Goal: Information Seeking & Learning: Learn about a topic

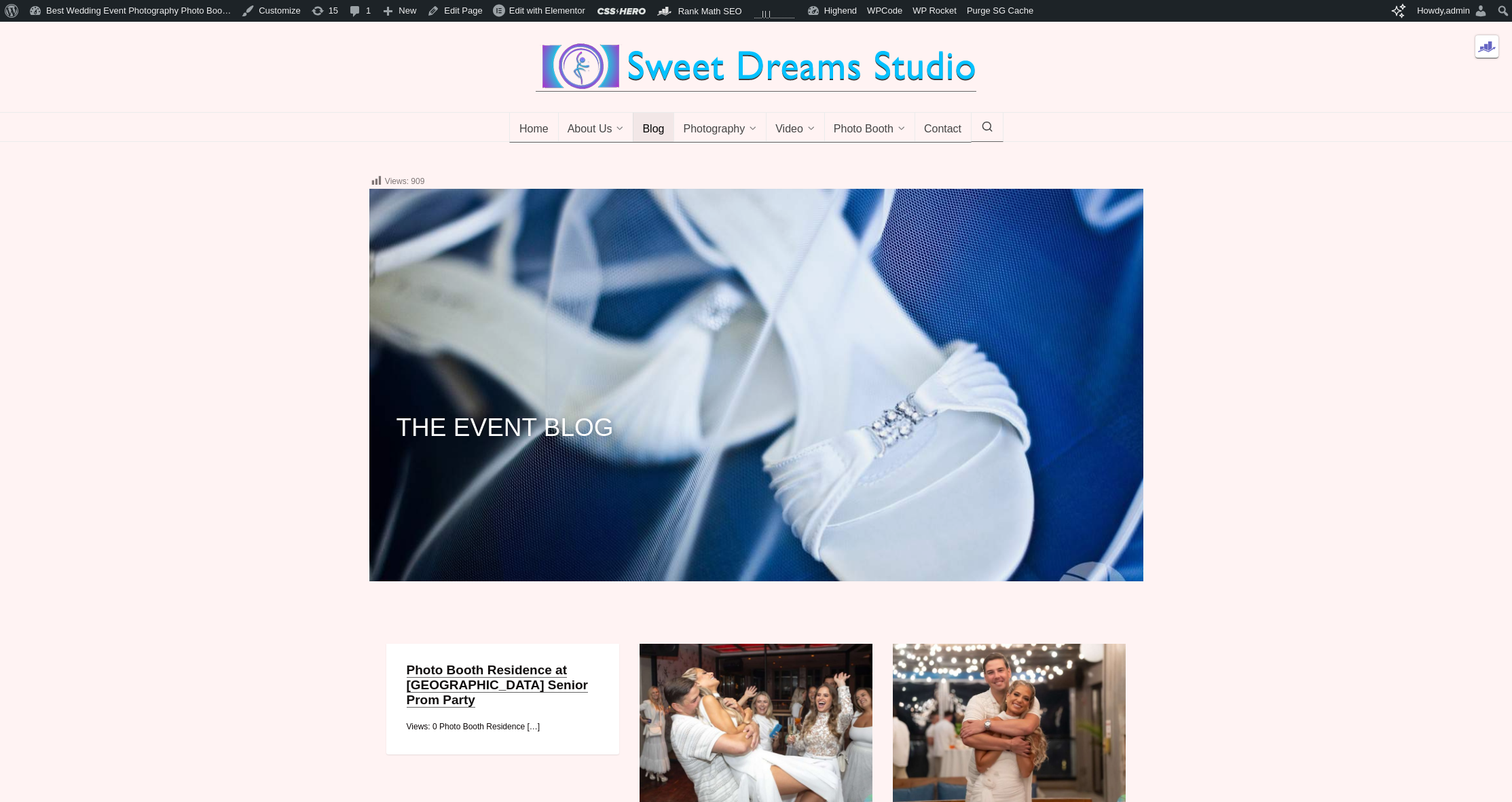
scroll to position [312, 0]
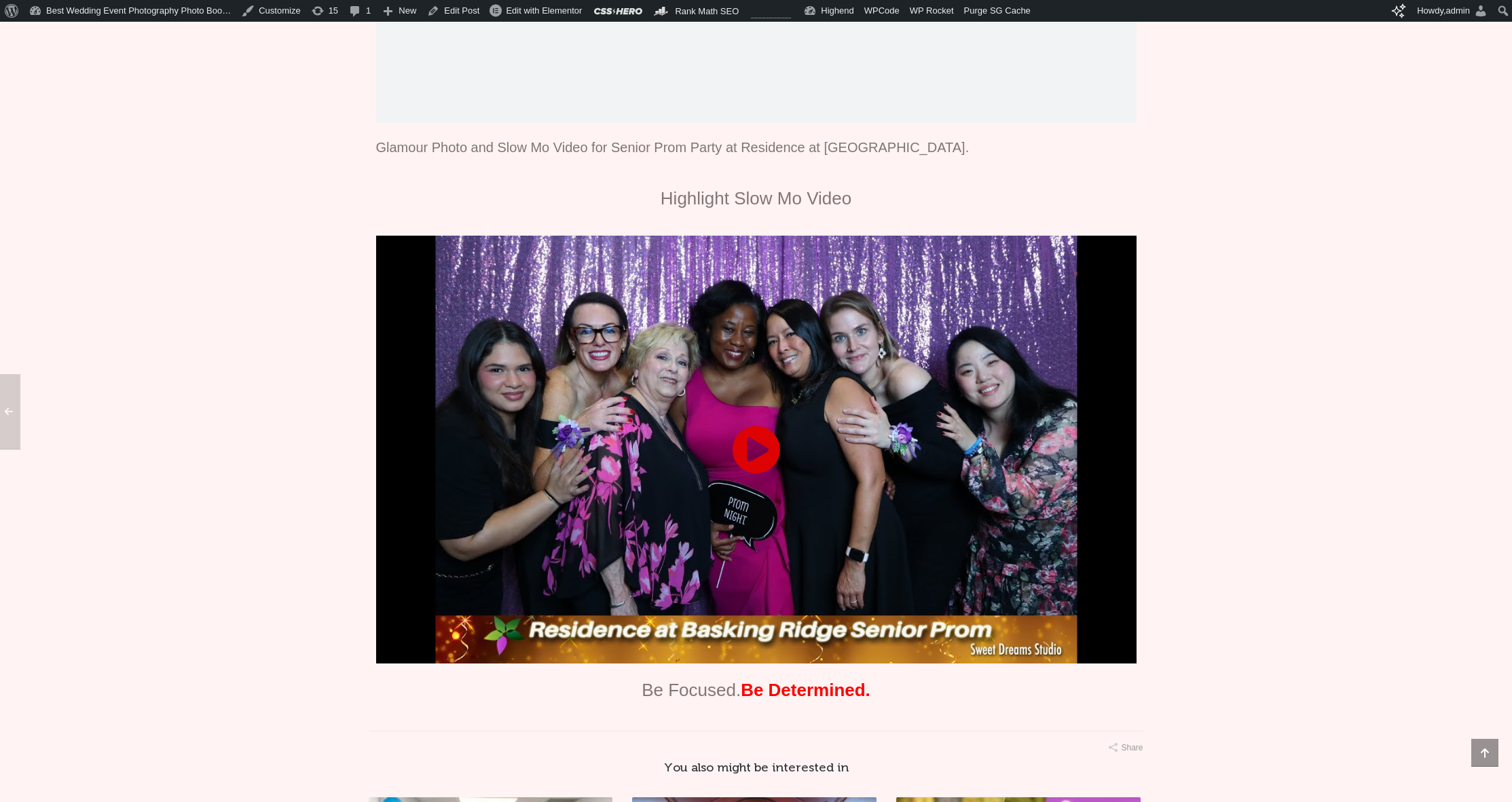
scroll to position [277, 0]
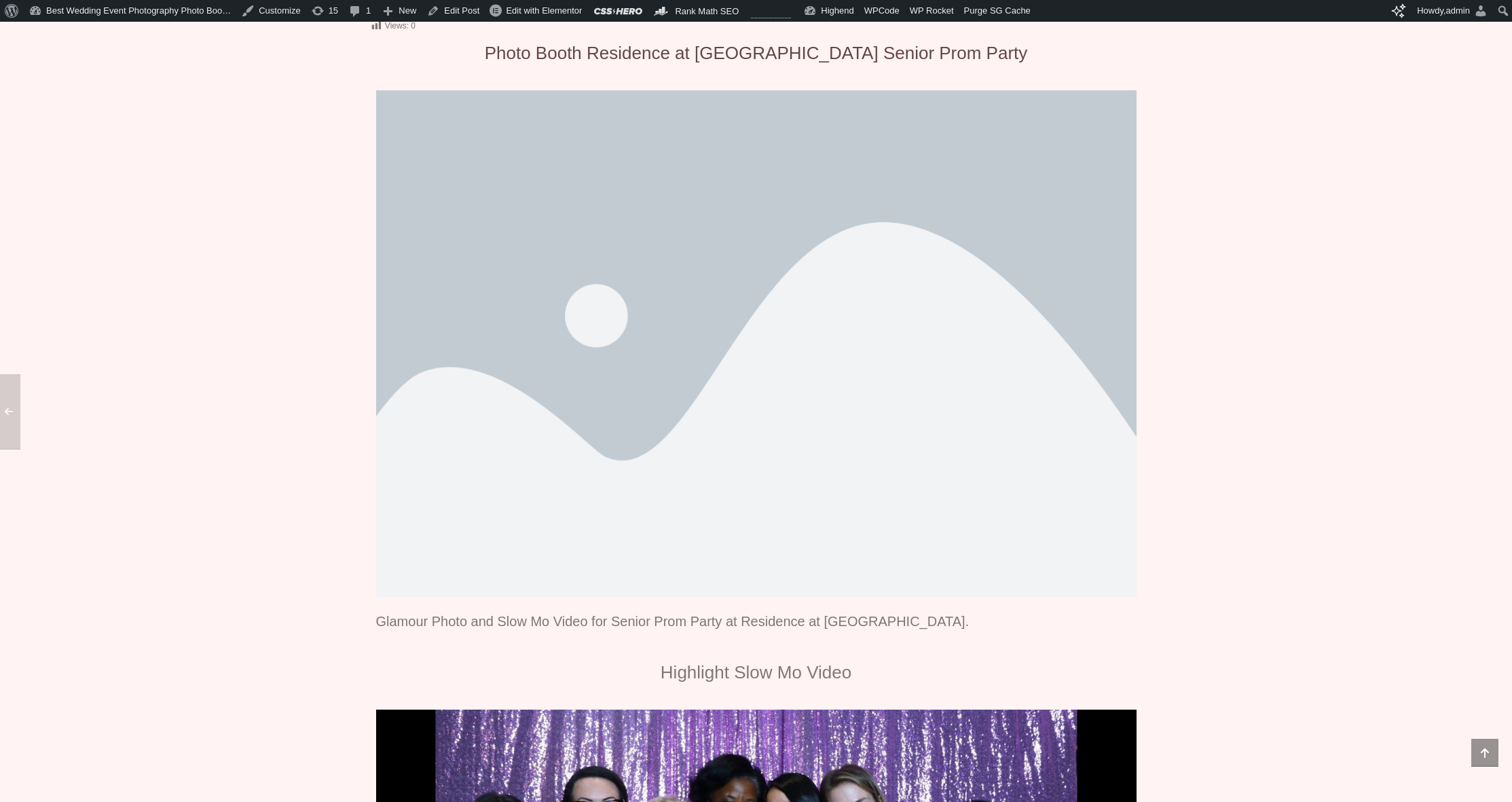
click at [773, 180] on img at bounding box center [756, 344] width 760 height 507
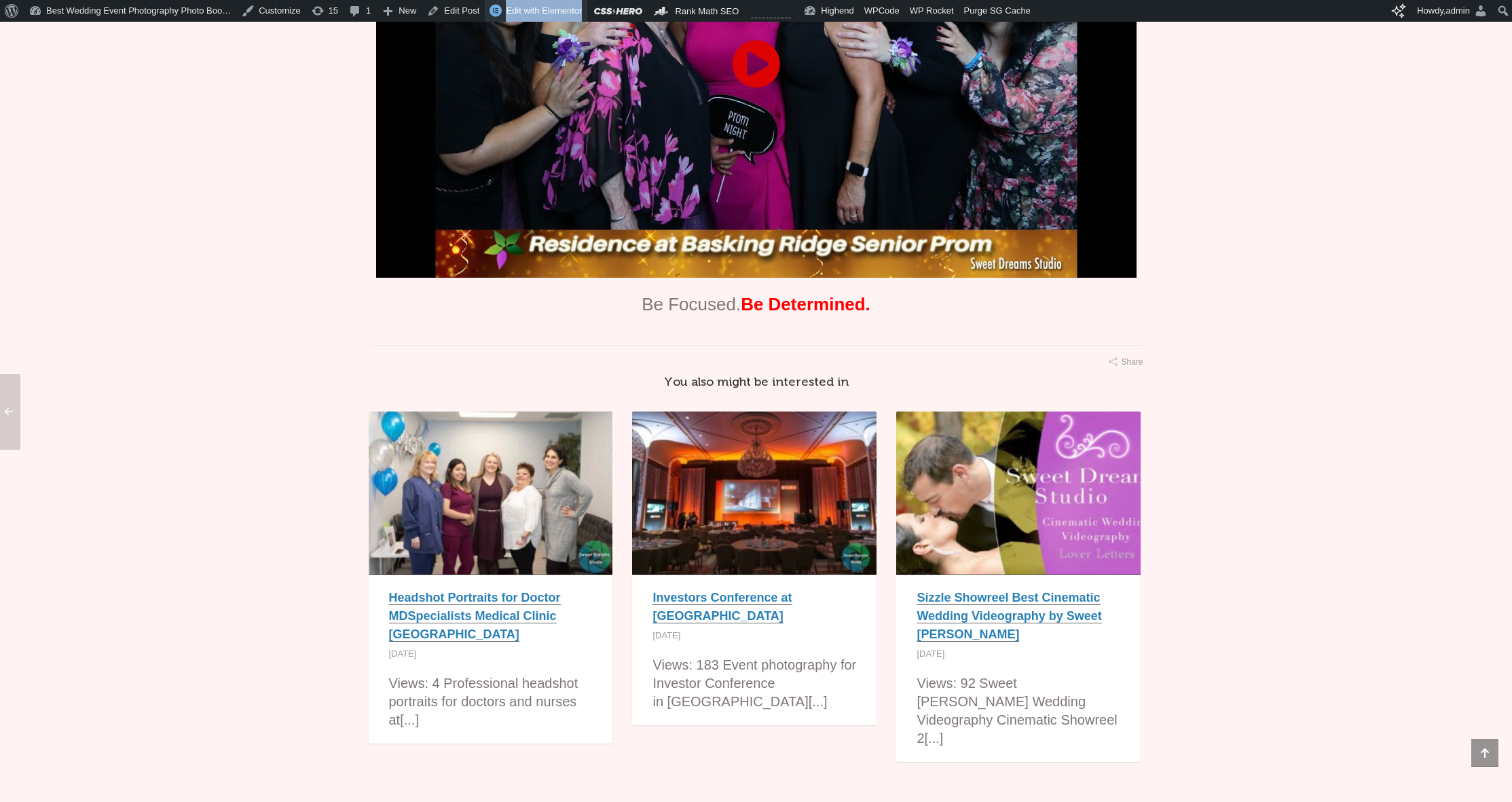
scroll to position [824, 0]
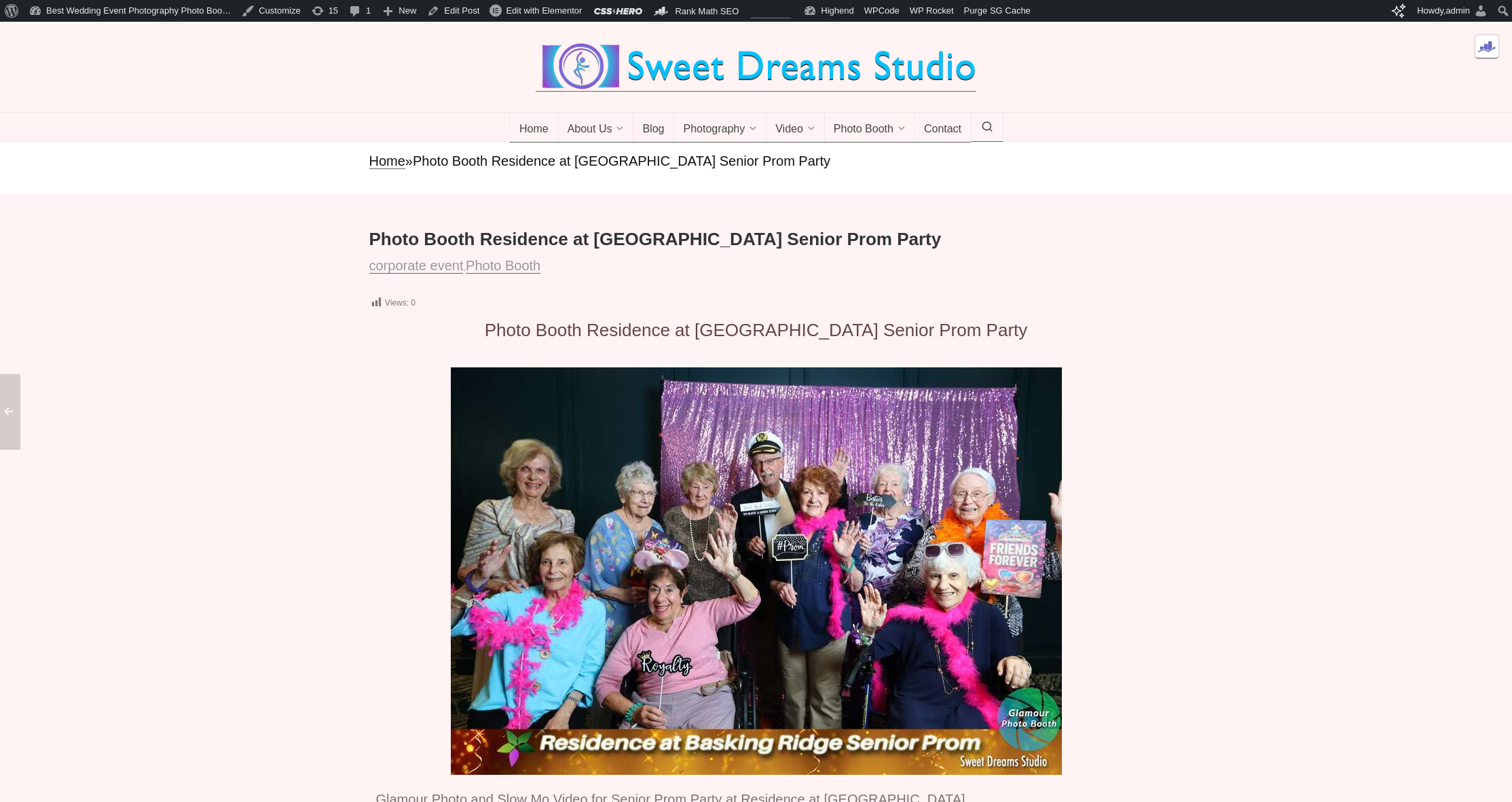
scroll to position [26, 0]
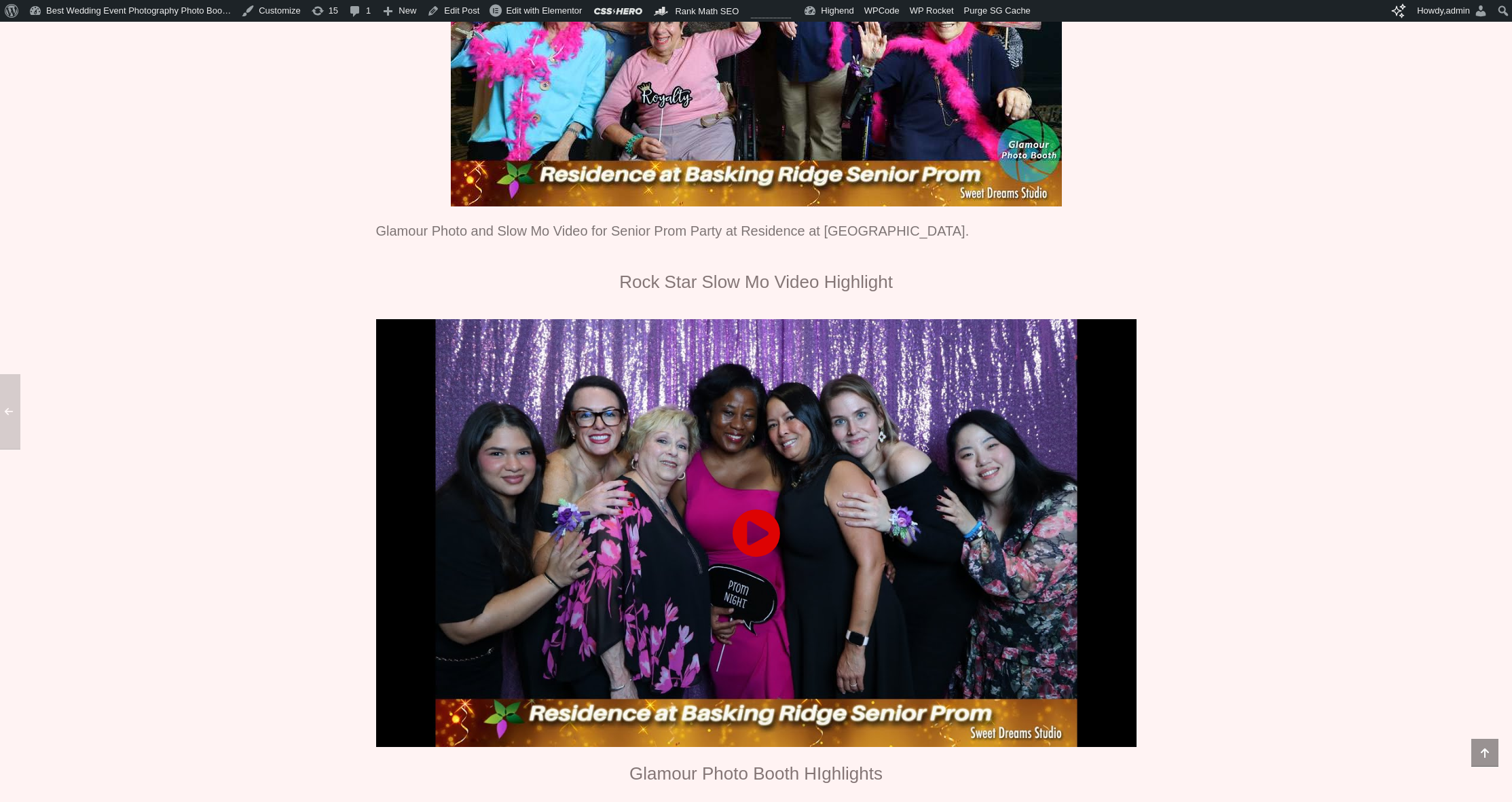
scroll to position [450, 0]
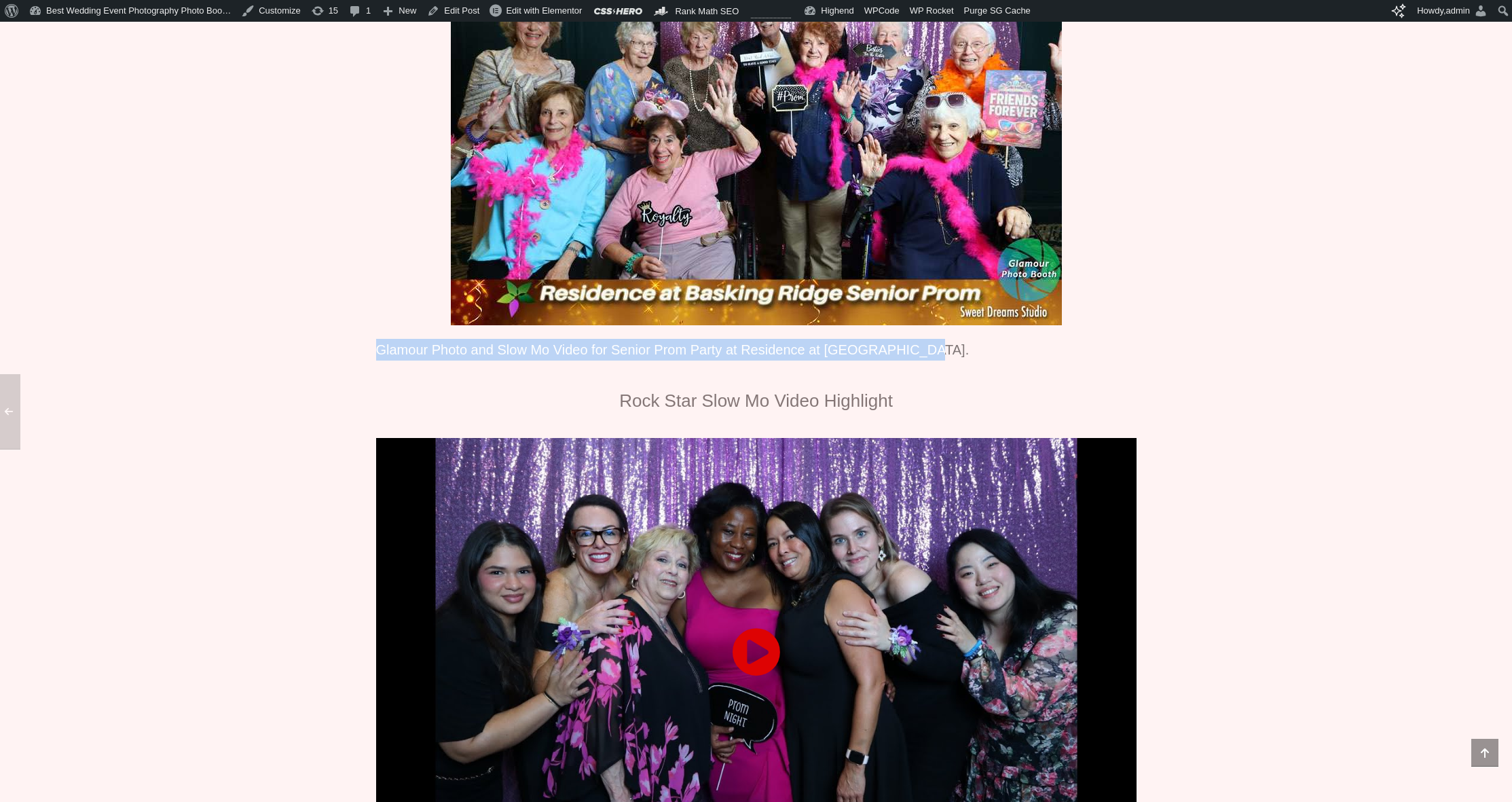
drag, startPoint x: 373, startPoint y: 369, endPoint x: 925, endPoint y: 366, distance: 552.0
click at [926, 366] on div "Glamour Photo and Slow Mo Video for Senior Prom Party at Residence at Basking R…" at bounding box center [756, 356] width 774 height 49
copy p "Glamour Photo and Slow Mo Video for Senior Prom Party at Residence at Basking R…"
